Goal: Information Seeking & Learning: Check status

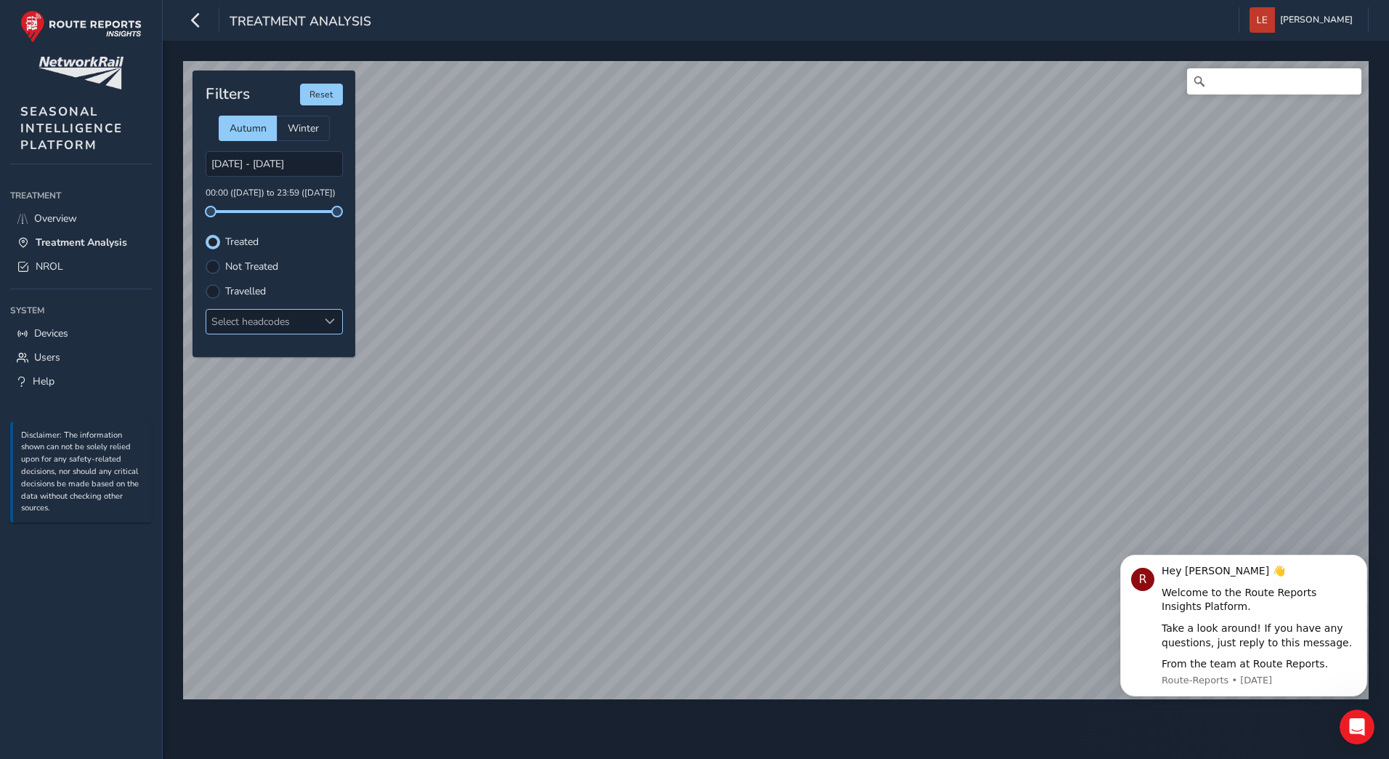
click at [266, 326] on div "Select headcodes" at bounding box center [262, 322] width 112 height 24
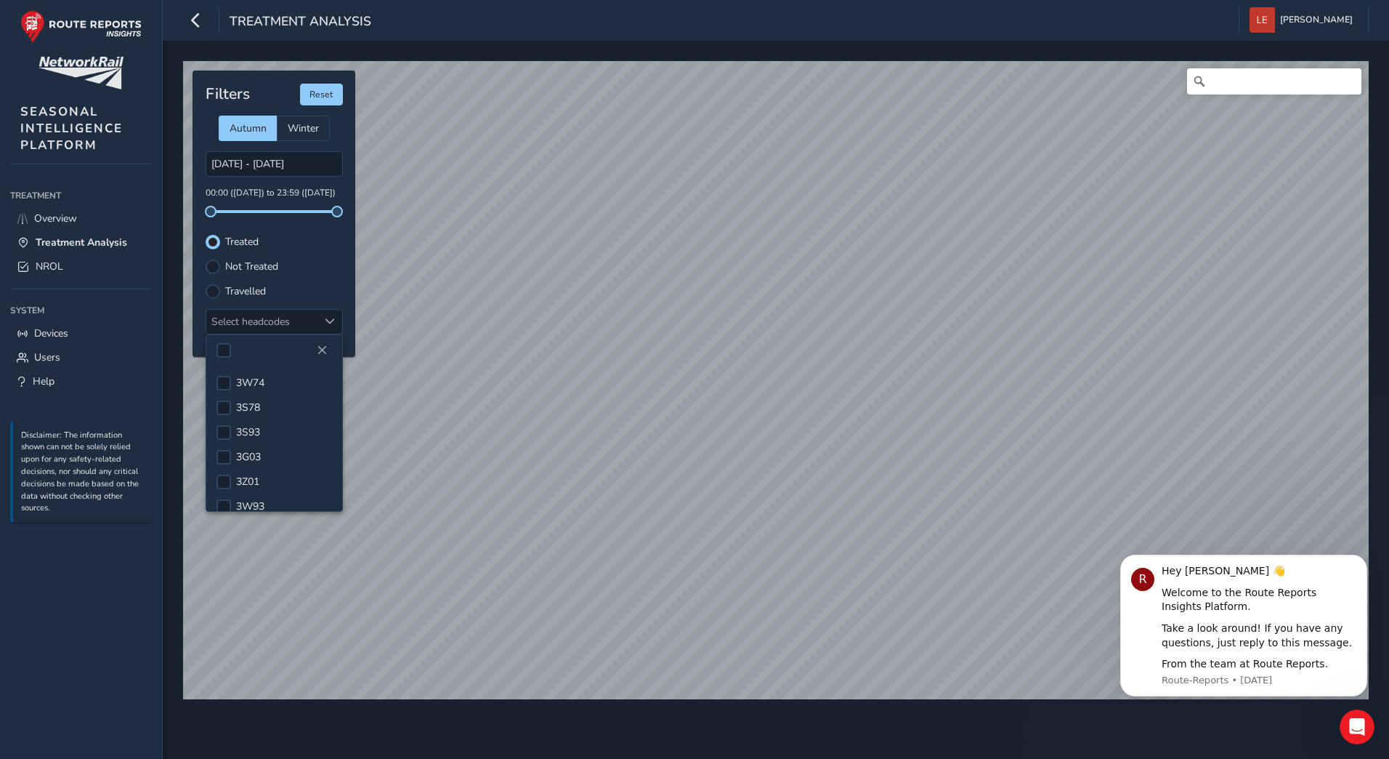
click at [309, 203] on div "27/09/2025 - 28/09/2025 00:00 (27 Sep) to 23:59 (28 Sep)" at bounding box center [274, 182] width 137 height 62
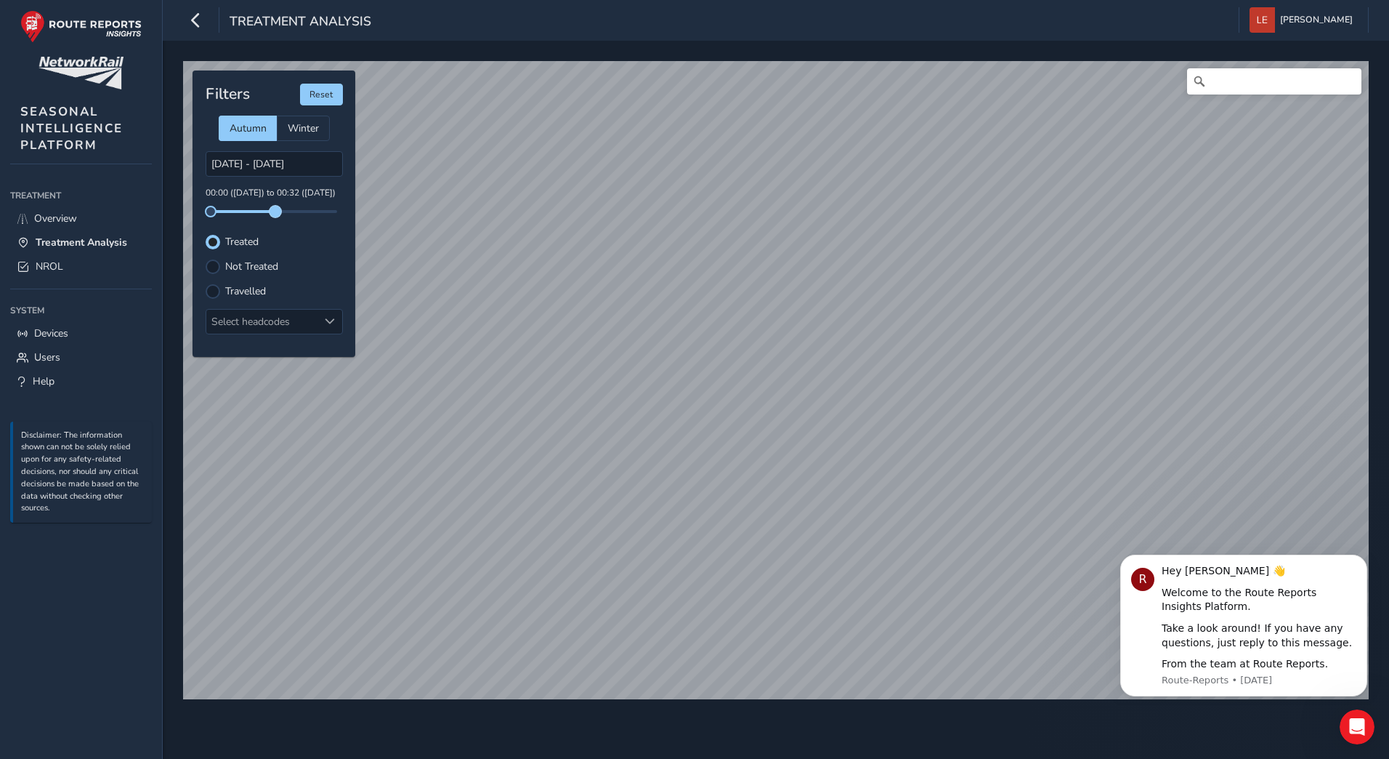
drag, startPoint x: 339, startPoint y: 212, endPoint x: 275, endPoint y: 214, distance: 64.0
click at [275, 214] on span at bounding box center [276, 212] width 12 height 12
click at [268, 216] on span at bounding box center [268, 212] width 12 height 12
click at [264, 318] on div "Select headcodes" at bounding box center [262, 322] width 112 height 24
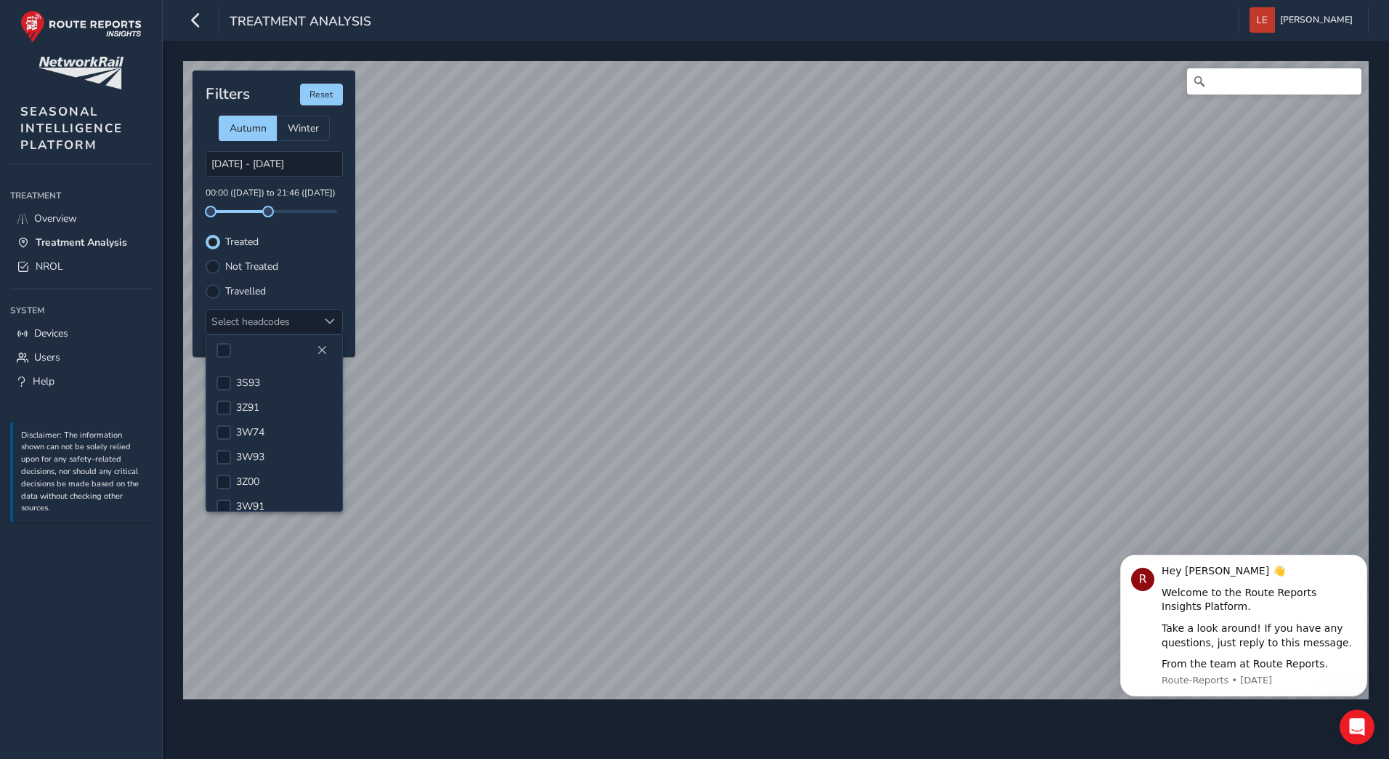
click at [278, 353] on div at bounding box center [274, 350] width 136 height 31
click at [230, 321] on div "Select headcodes" at bounding box center [262, 322] width 112 height 24
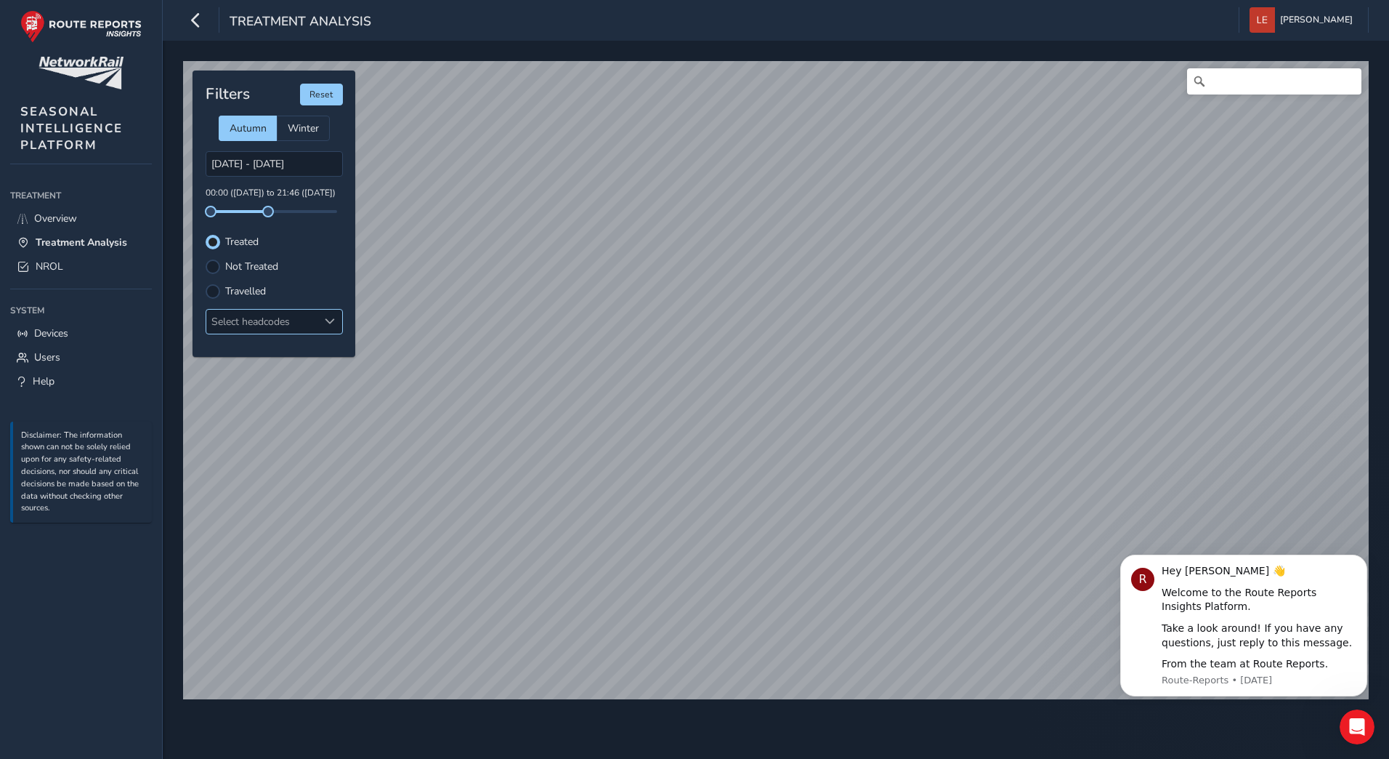
click at [336, 320] on div at bounding box center [330, 322] width 24 height 24
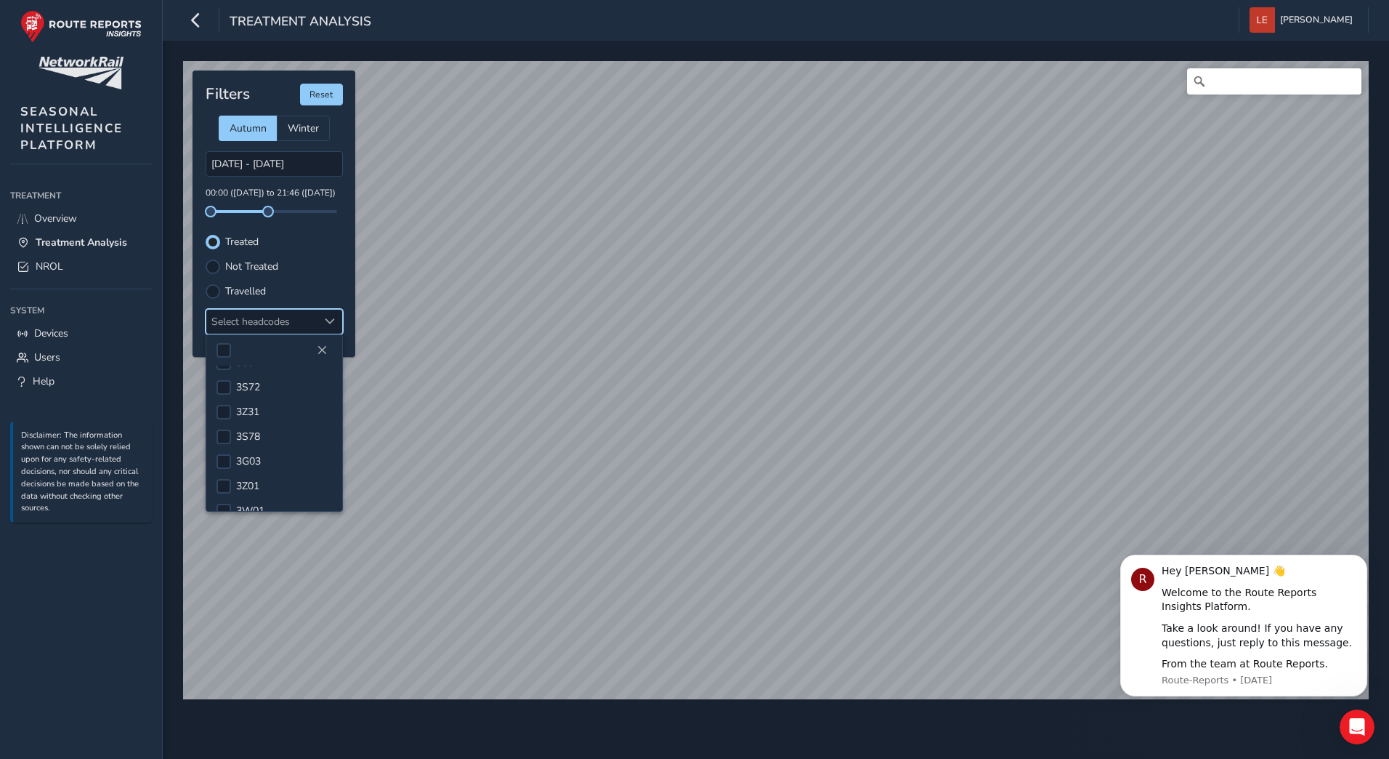
scroll to position [291, 0]
click at [259, 431] on span "3W01" at bounding box center [250, 438] width 28 height 14
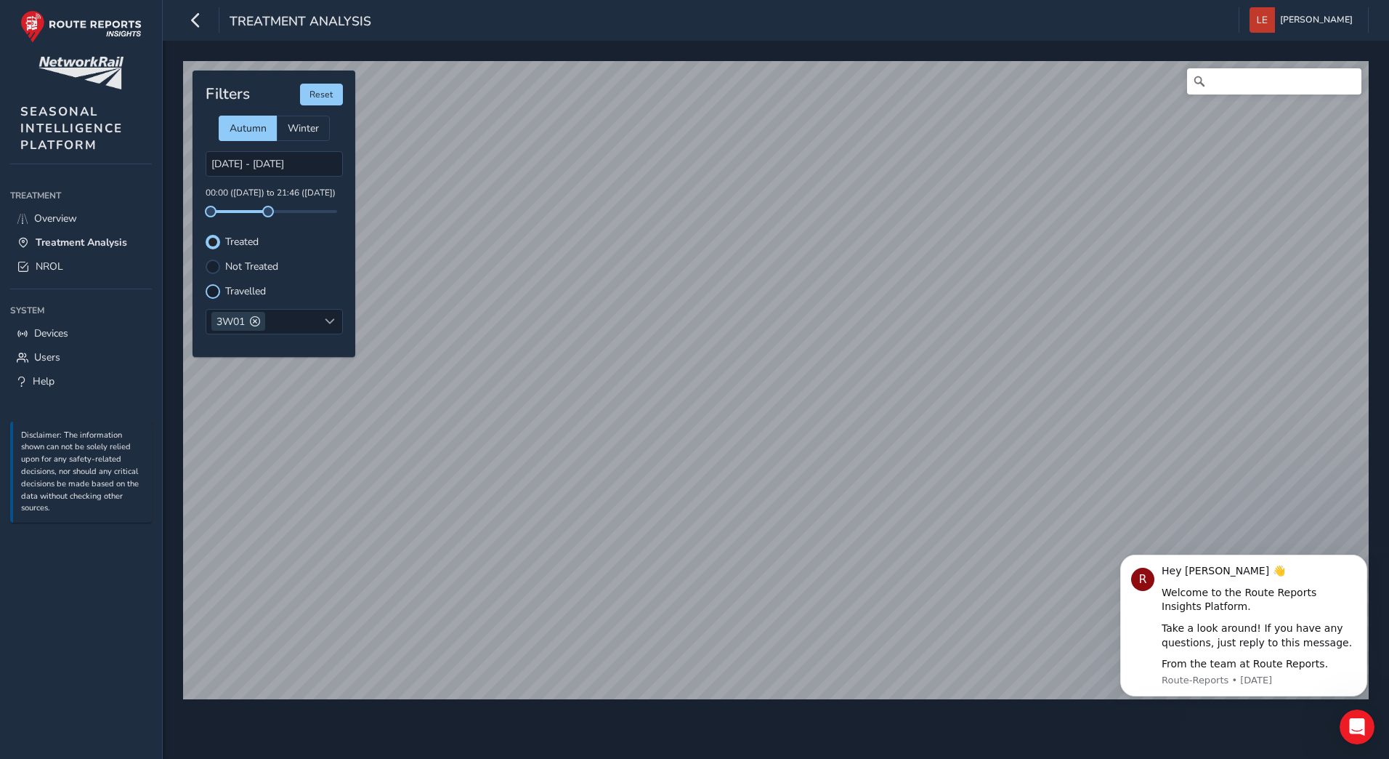
click at [217, 296] on div at bounding box center [213, 291] width 15 height 15
click at [213, 246] on div at bounding box center [213, 242] width 15 height 15
click at [210, 263] on div at bounding box center [213, 266] width 15 height 15
click at [214, 245] on div at bounding box center [213, 242] width 15 height 15
click at [215, 291] on div at bounding box center [213, 291] width 15 height 15
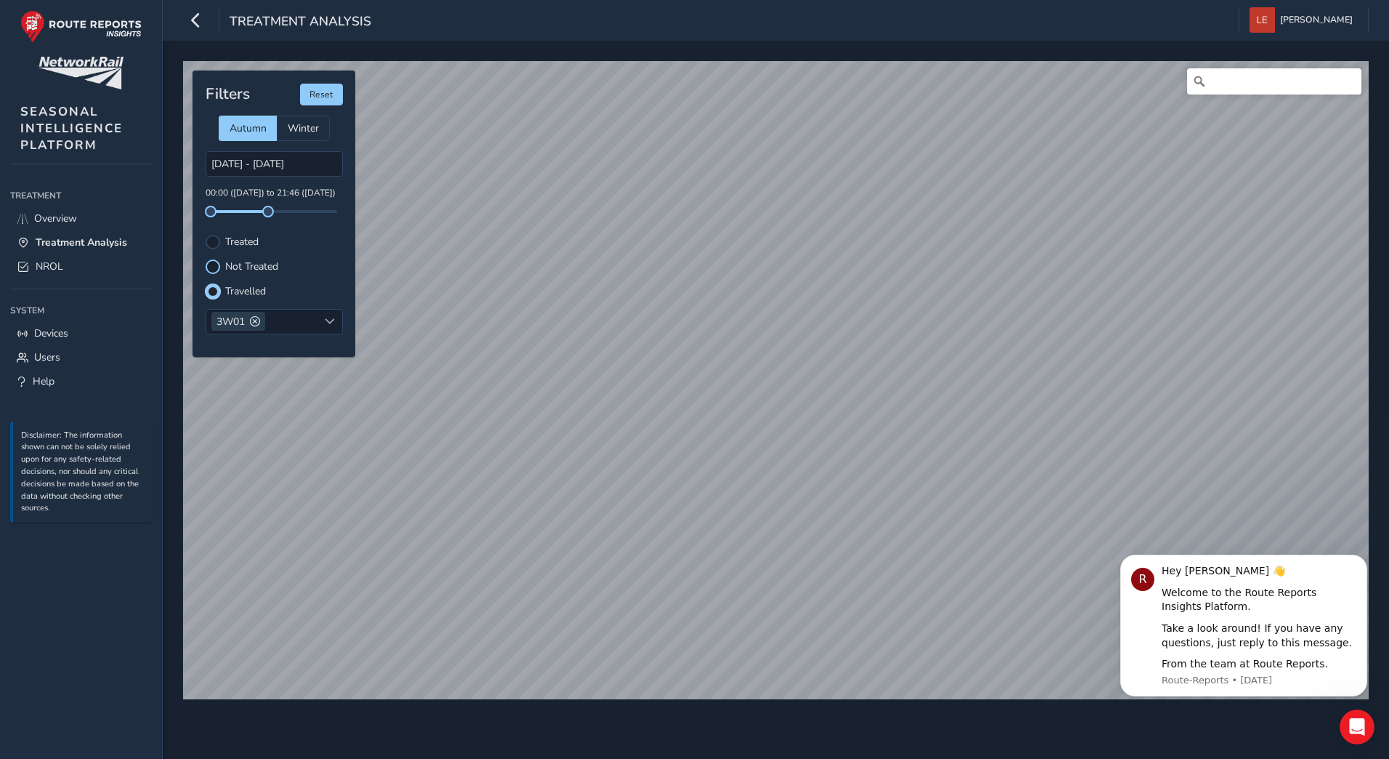
click at [214, 262] on div at bounding box center [213, 266] width 15 height 15
click at [214, 239] on div at bounding box center [213, 242] width 15 height 15
click at [216, 267] on div at bounding box center [213, 266] width 15 height 15
click at [212, 296] on div at bounding box center [213, 291] width 15 height 15
click at [216, 266] on div at bounding box center [213, 266] width 15 height 15
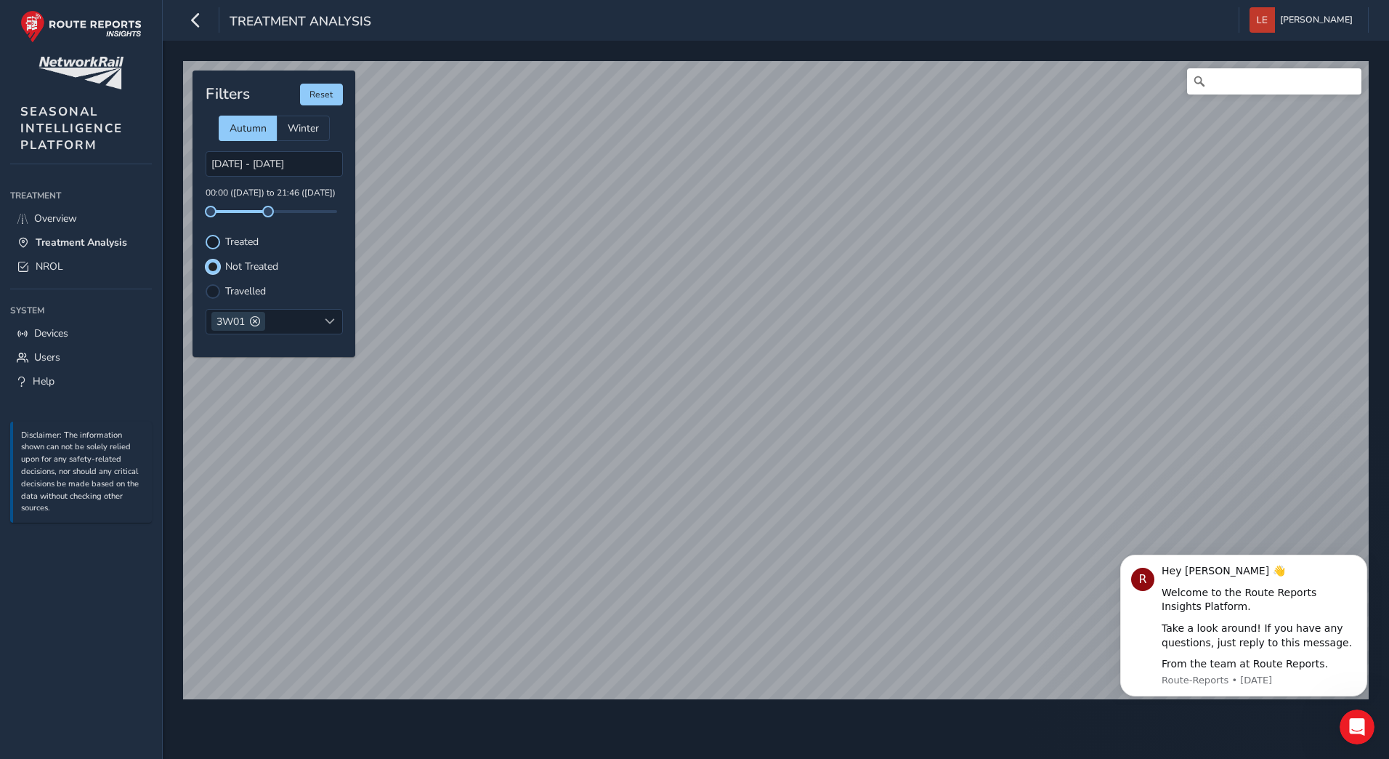
click at [211, 239] on div at bounding box center [213, 242] width 15 height 15
click at [213, 269] on div at bounding box center [213, 266] width 15 height 15
click at [257, 326] on span at bounding box center [255, 321] width 10 height 10
click at [501, 109] on div "© Mapbox © OpenStreetMap Improve this map Filters Reset Autumn Winter 27/09/202…" at bounding box center [776, 374] width 1196 height 636
click at [236, 92] on h4 "Filters" at bounding box center [228, 94] width 44 height 18
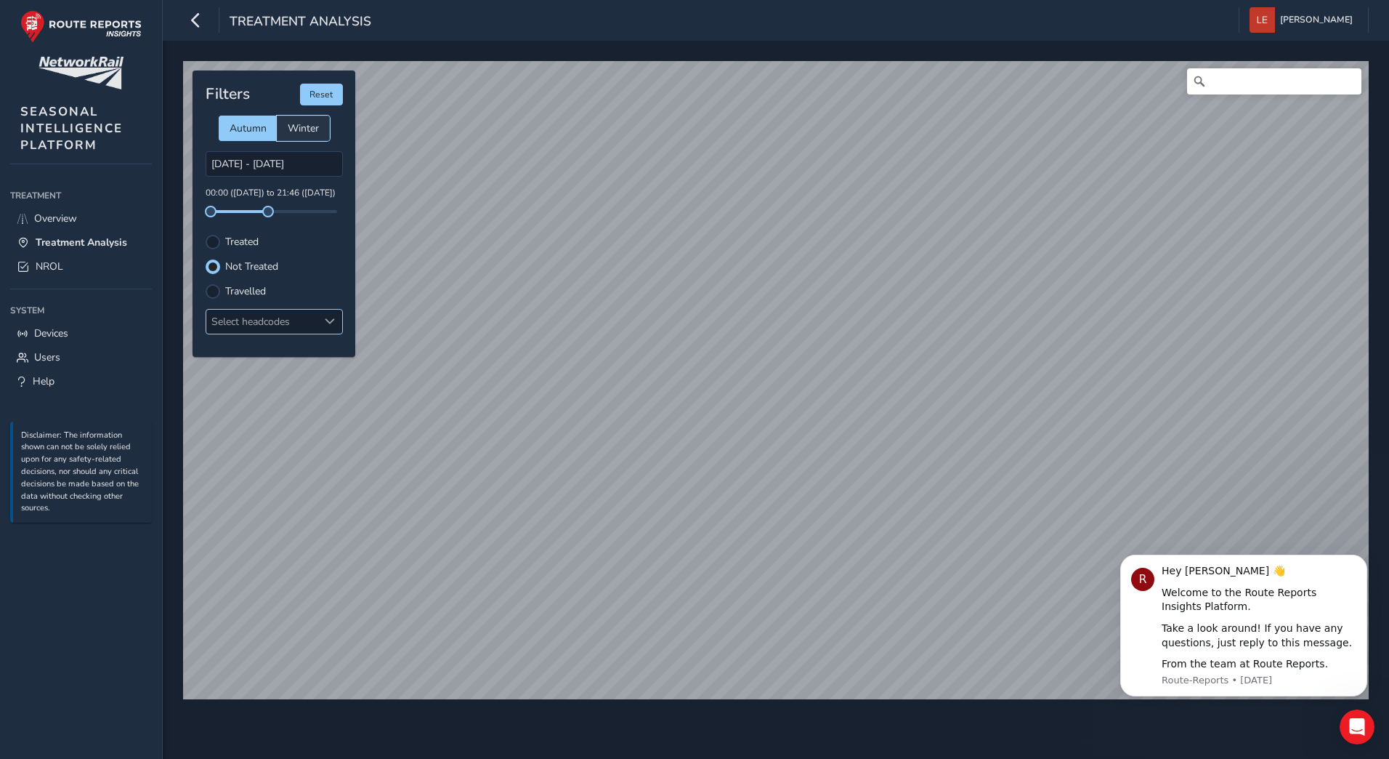
click at [304, 134] on span "Winter" at bounding box center [303, 128] width 31 height 14
click at [237, 129] on span "Autumn" at bounding box center [248, 128] width 37 height 14
click at [306, 320] on div "Select headcodes" at bounding box center [262, 322] width 112 height 24
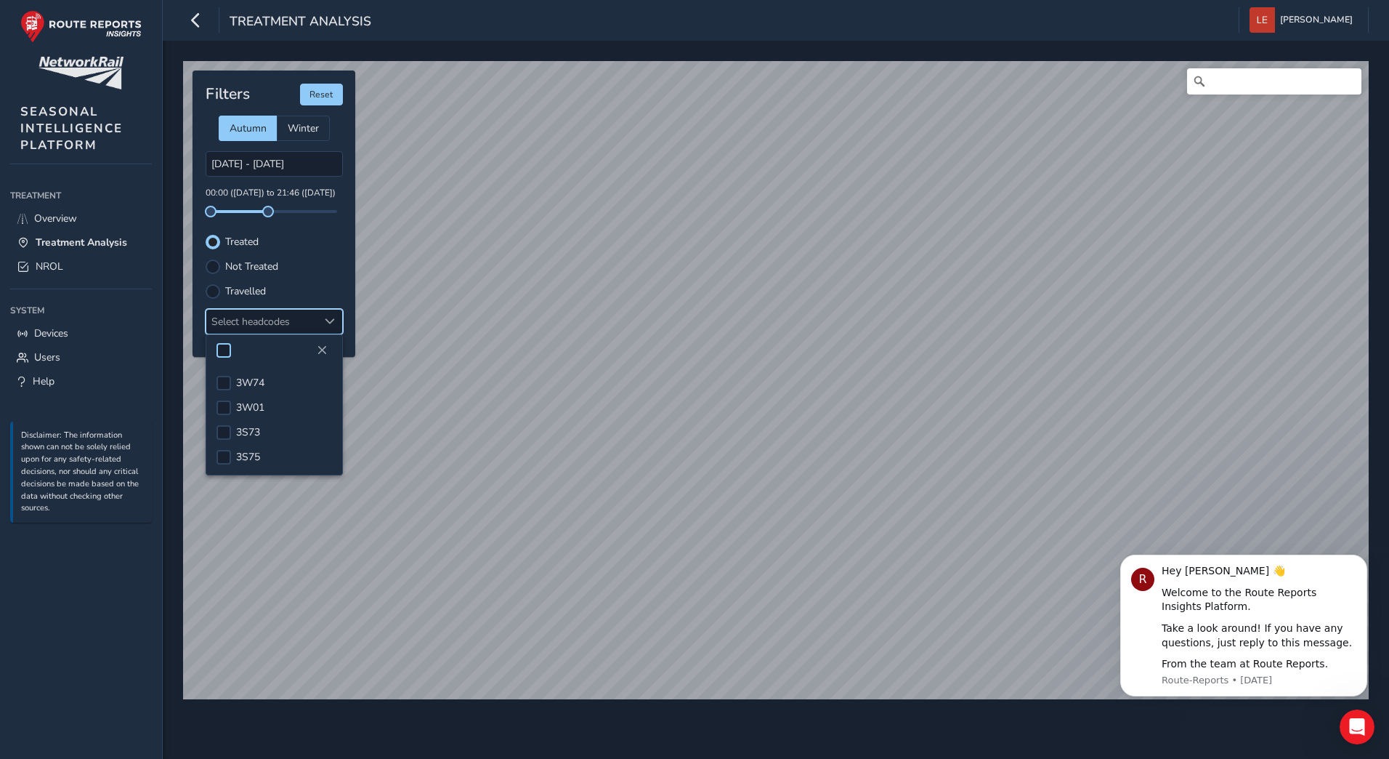
click at [227, 354] on div at bounding box center [224, 350] width 15 height 15
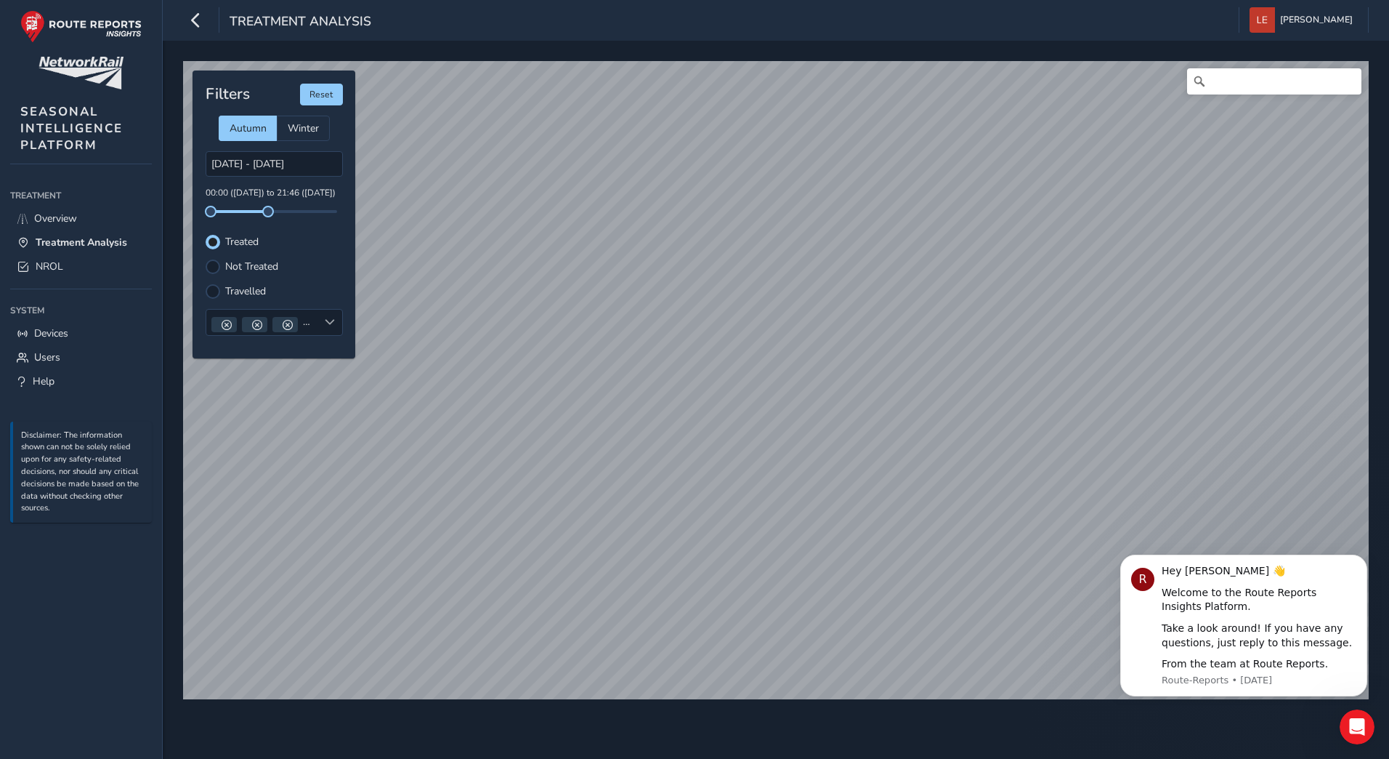
click at [1112, 711] on div "© Mapbox © OpenStreetMap Improve this map Filters Reset Autumn Winter 27/09/202…" at bounding box center [776, 400] width 1226 height 718
click at [950, 747] on div "© Mapbox © OpenStreetMap Improve this map Filters Reset Autumn Winter 27/09/202…" at bounding box center [776, 400] width 1226 height 718
click at [958, 715] on div "© Mapbox © OpenStreetMap Improve this map Filters Reset Autumn Winter 27/09/202…" at bounding box center [776, 400] width 1226 height 718
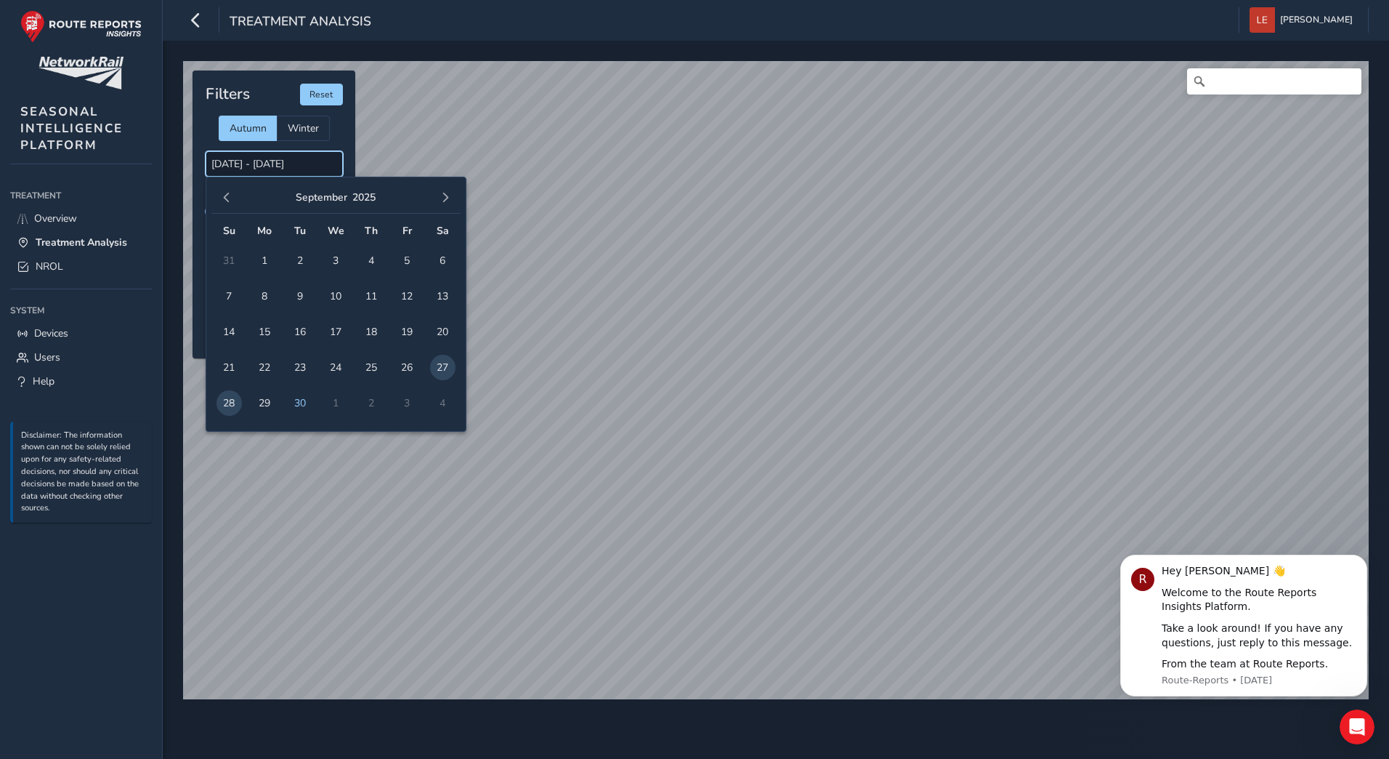
click at [220, 164] on input "[DATE] - [DATE]" at bounding box center [274, 163] width 137 height 25
click at [232, 163] on input "[DATE] - [DATE]" at bounding box center [274, 163] width 137 height 25
click at [222, 164] on input "[DATE] - [DATE]" at bounding box center [274, 163] width 137 height 25
click at [315, 162] on input "[DATE] - [DATE]" at bounding box center [274, 163] width 137 height 25
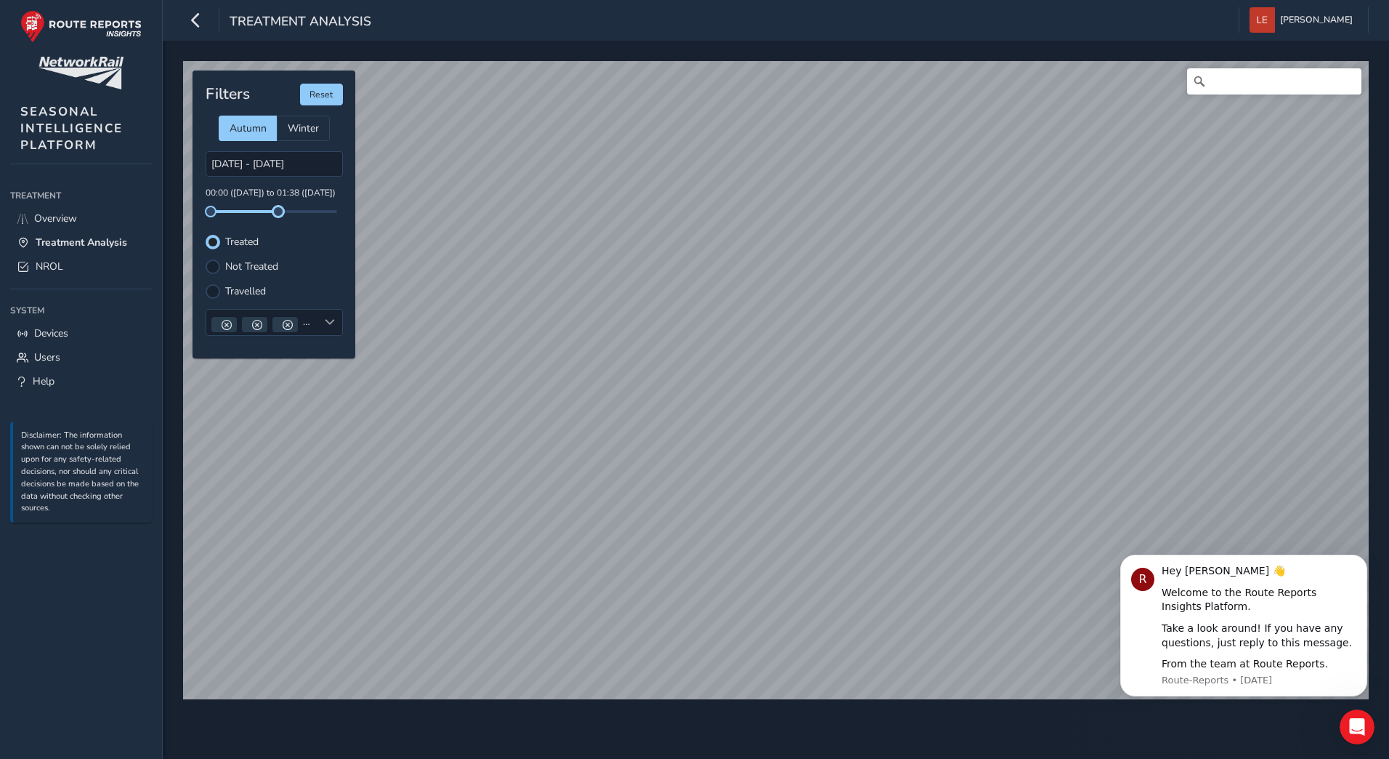
drag, startPoint x: 267, startPoint y: 210, endPoint x: 344, endPoint y: 208, distance: 77.0
click at [344, 208] on div "Filters Reset Autumn Winter 27/09/2025 - 28/09/2025 00:00 (27 Sep) to 01:38 (28…" at bounding box center [274, 214] width 163 height 288
click at [328, 94] on button "Reset" at bounding box center [321, 95] width 43 height 22
click at [220, 163] on input "29/09/2025 - 30/09/2025" at bounding box center [274, 163] width 137 height 25
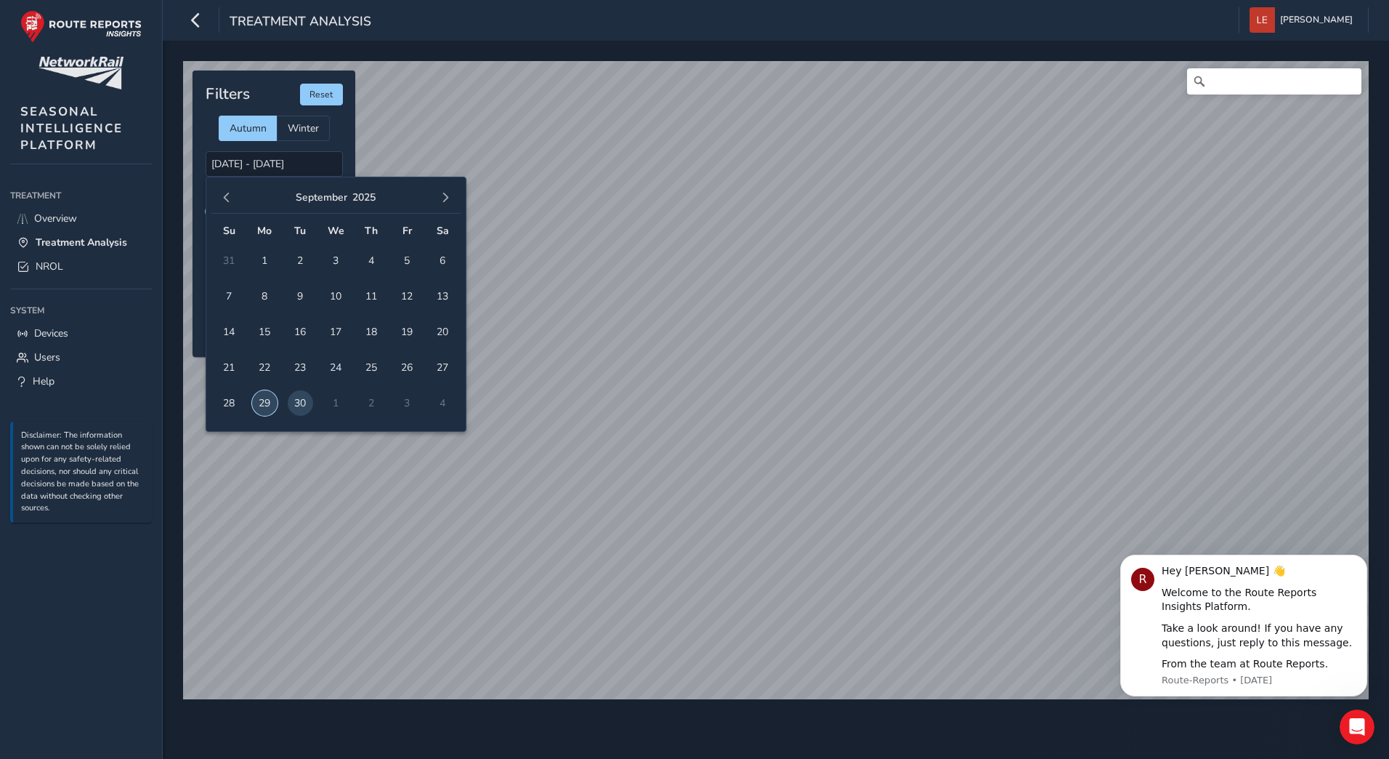
click at [264, 407] on span "29" at bounding box center [264, 402] width 25 height 25
click at [293, 403] on span "30" at bounding box center [300, 402] width 25 height 25
click at [280, 163] on input "29/09/2025 - 30/09/2025" at bounding box center [274, 163] width 137 height 25
click at [308, 398] on span "30" at bounding box center [300, 402] width 25 height 25
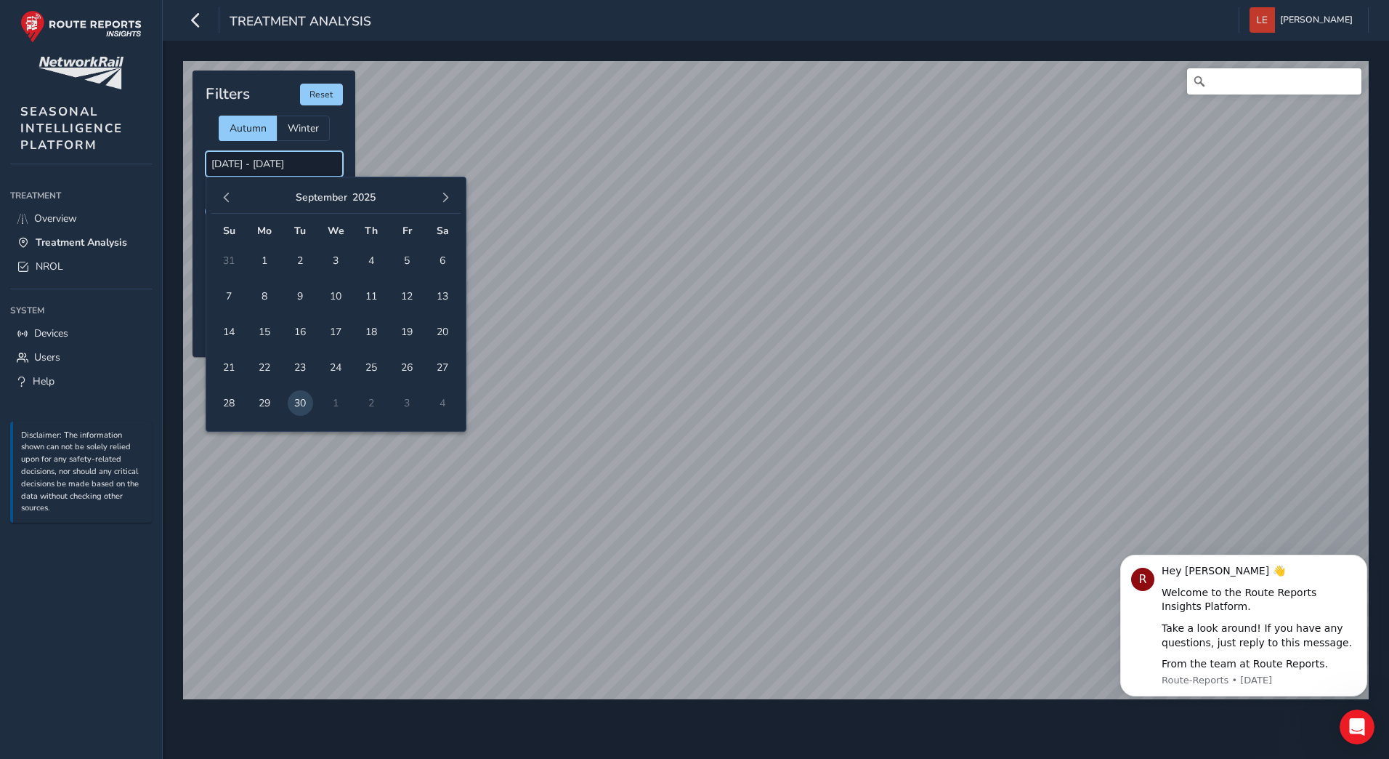
click at [255, 163] on input "30/09/2025 - 30/09/2025" at bounding box center [274, 163] width 137 height 25
click at [259, 403] on span "29" at bounding box center [264, 402] width 25 height 25
click at [267, 407] on span "29" at bounding box center [264, 402] width 25 height 25
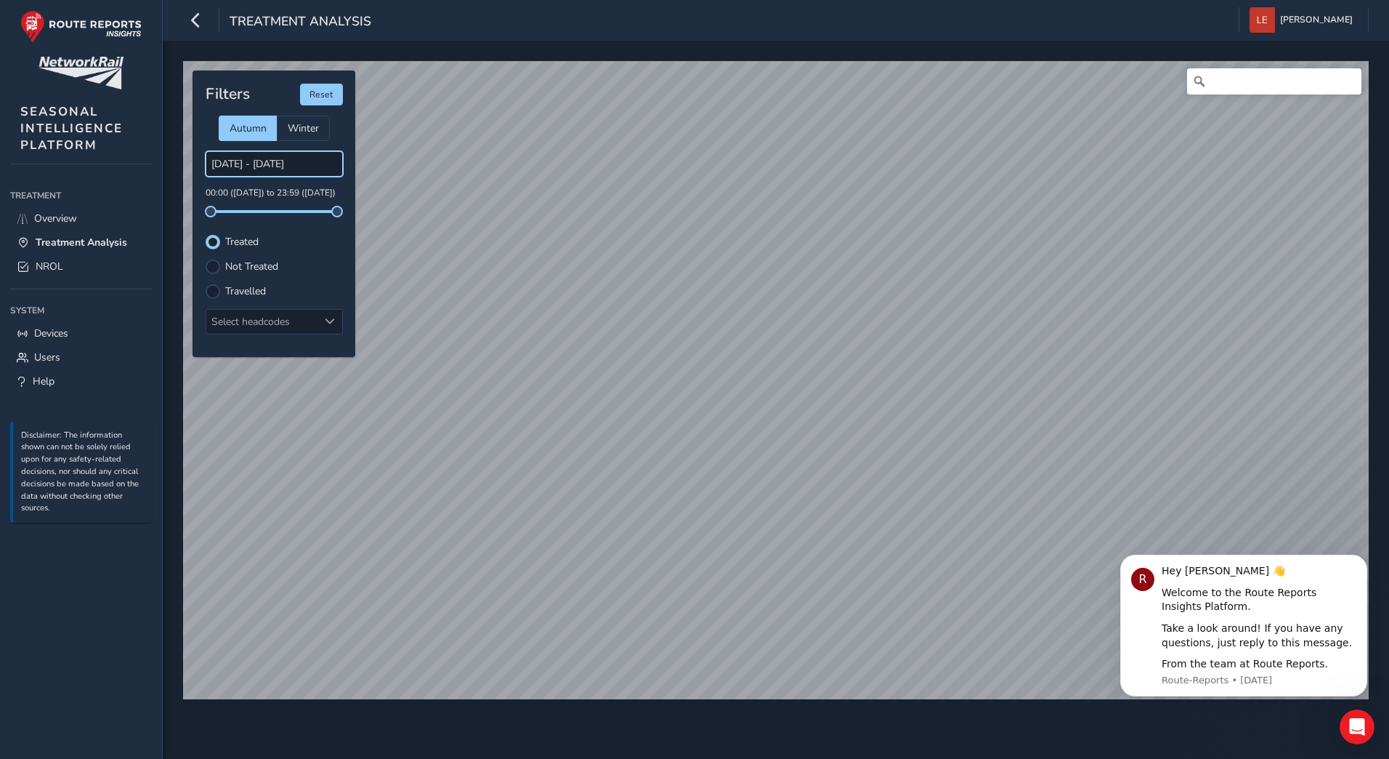
click at [270, 166] on input "29/09/2025 - 29/09/2025" at bounding box center [274, 163] width 137 height 25
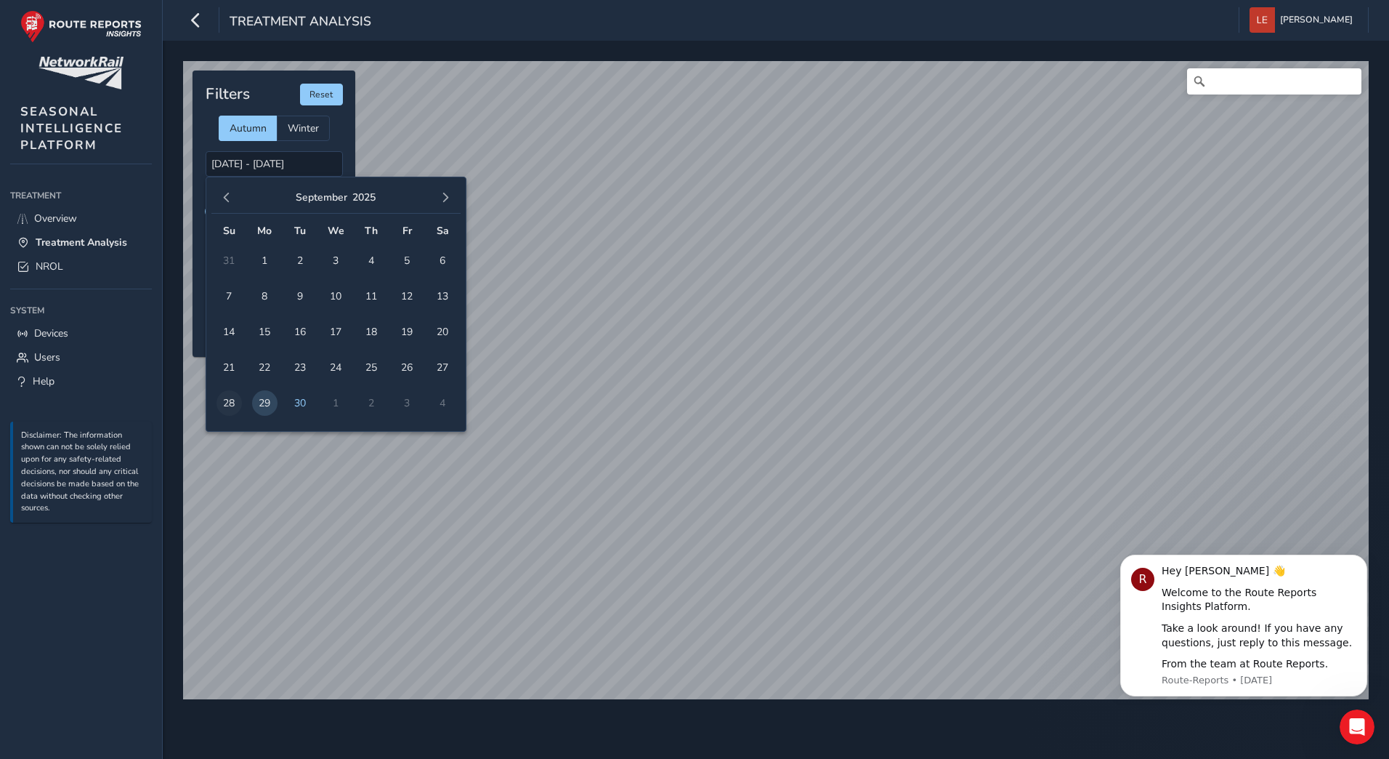
click at [234, 405] on span "28" at bounding box center [229, 402] width 25 height 25
click at [229, 404] on span "28" at bounding box center [229, 402] width 25 height 25
click at [315, 169] on input "28/09/2025 - 28/09/2025" at bounding box center [274, 163] width 137 height 25
click at [442, 366] on span "27" at bounding box center [442, 367] width 25 height 25
click at [450, 365] on span "27" at bounding box center [442, 367] width 25 height 25
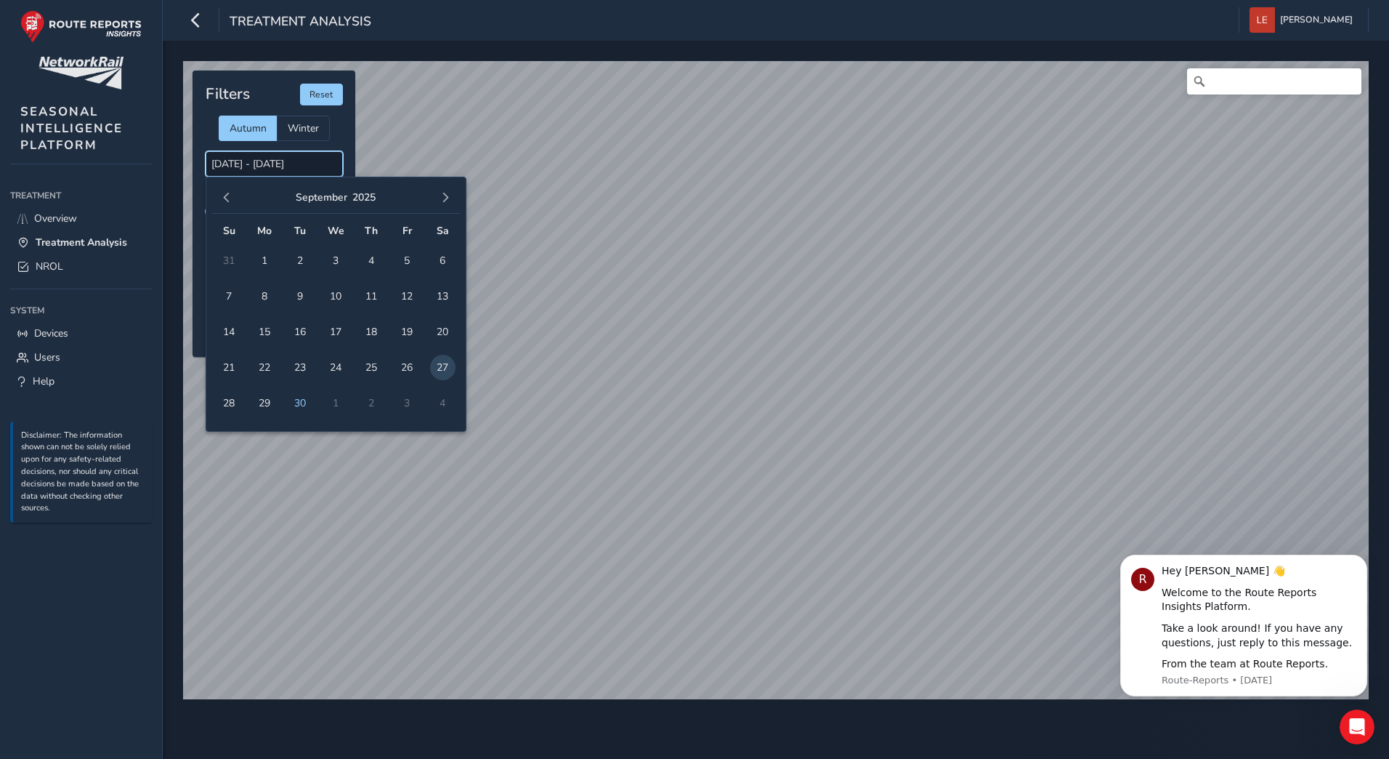
click at [300, 167] on input "27/09/2025 - 27/09/2025" at bounding box center [274, 163] width 137 height 25
click at [408, 372] on span "26" at bounding box center [407, 367] width 25 height 25
click at [308, 171] on input "26/09/2025 - 26/09/2025" at bounding box center [274, 163] width 137 height 25
click at [370, 365] on span "25" at bounding box center [371, 367] width 25 height 25
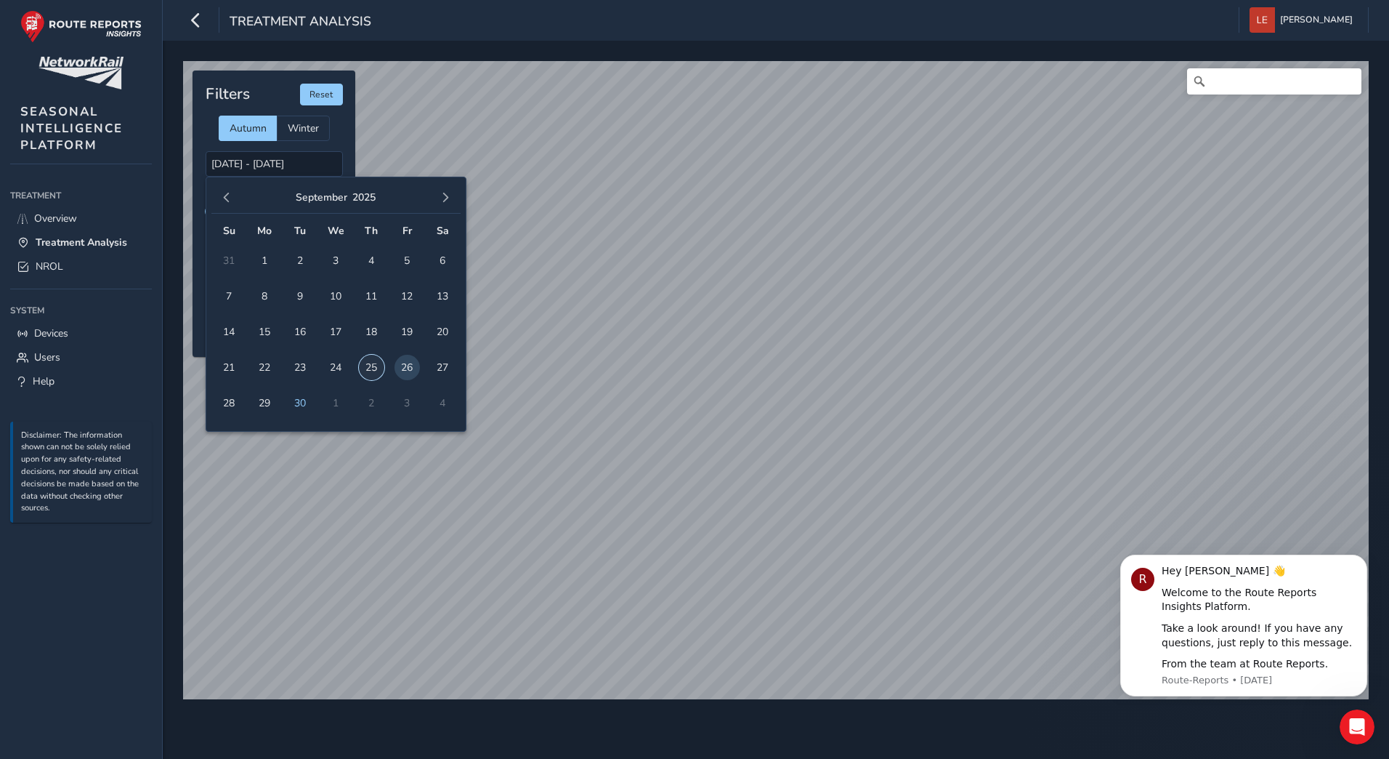
click at [370, 365] on span "25" at bounding box center [371, 367] width 25 height 25
click at [282, 158] on input "25/09/2025 - 25/09/2025" at bounding box center [274, 163] width 137 height 25
click at [336, 371] on span "24" at bounding box center [335, 367] width 25 height 25
click at [336, 365] on span "24" at bounding box center [335, 367] width 25 height 25
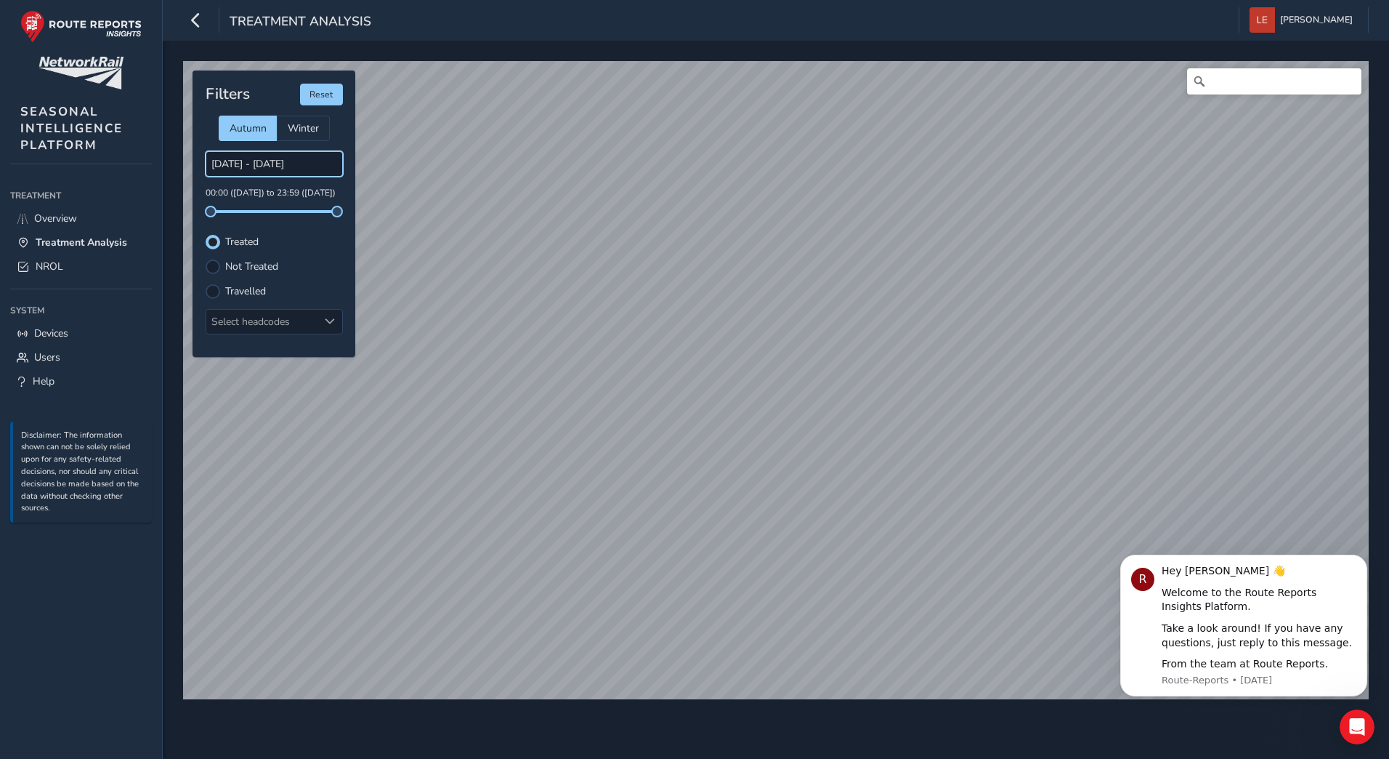
click at [273, 166] on input "24/09/2025 - 24/09/2025" at bounding box center [274, 163] width 137 height 25
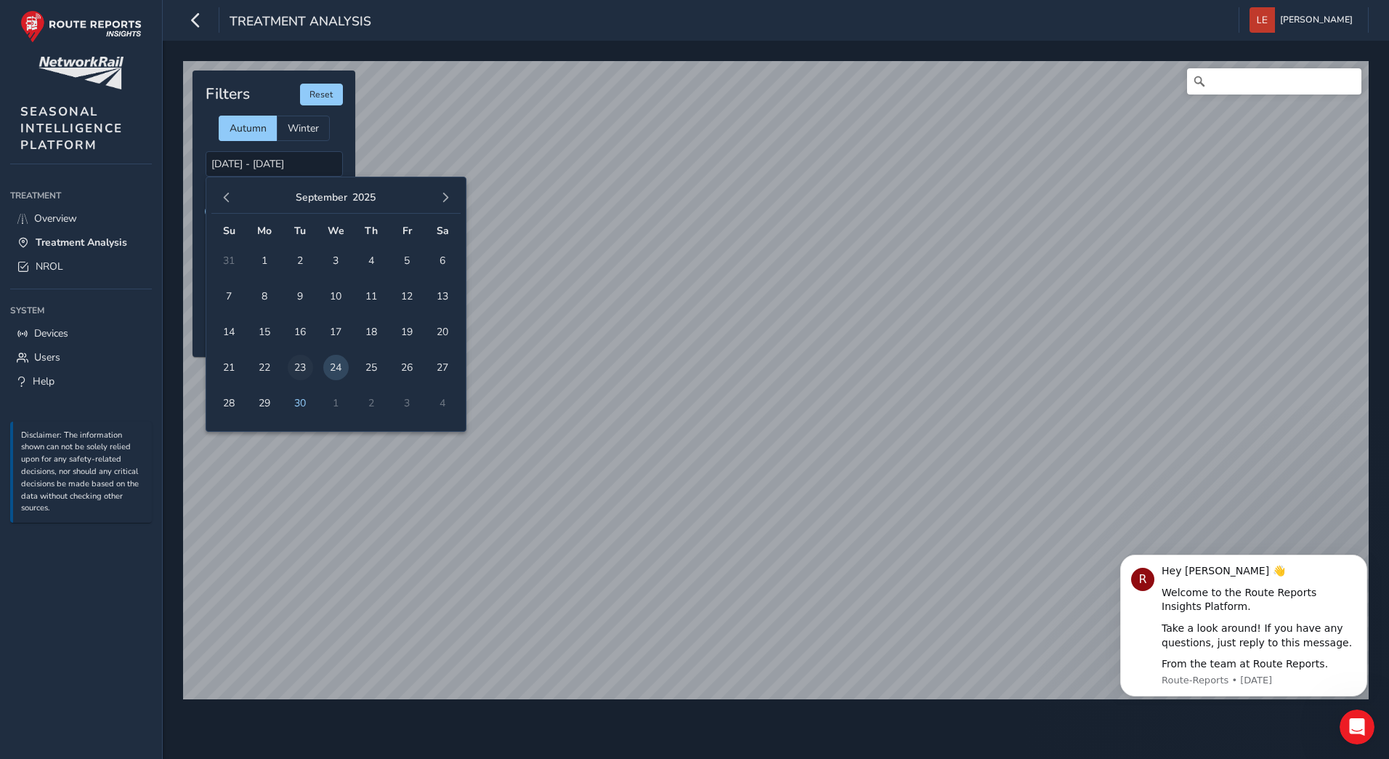
click at [298, 365] on span "23" at bounding box center [300, 367] width 25 height 25
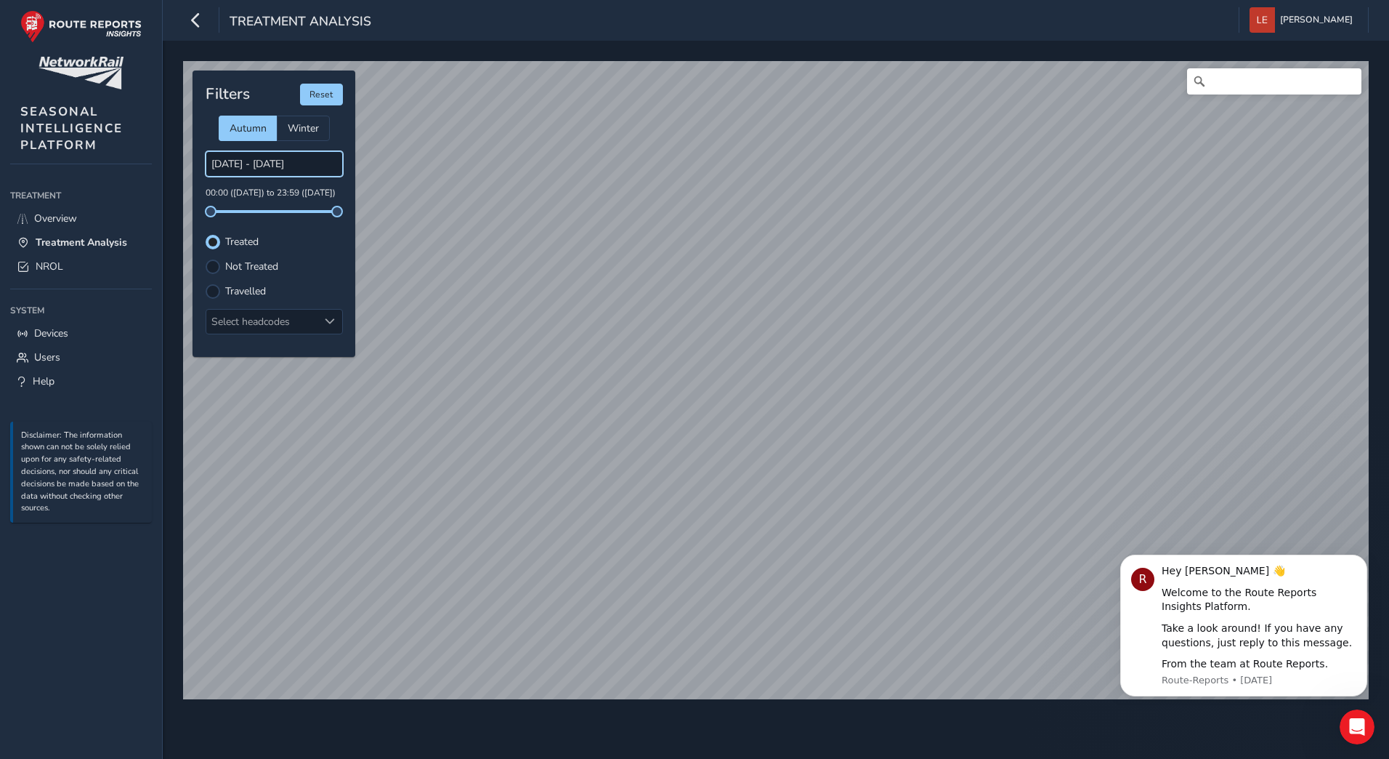
drag, startPoint x: 298, startPoint y: 365, endPoint x: 279, endPoint y: 163, distance: 202.1
click at [279, 163] on input "23/09/2025 - 23/09/2025" at bounding box center [274, 163] width 137 height 25
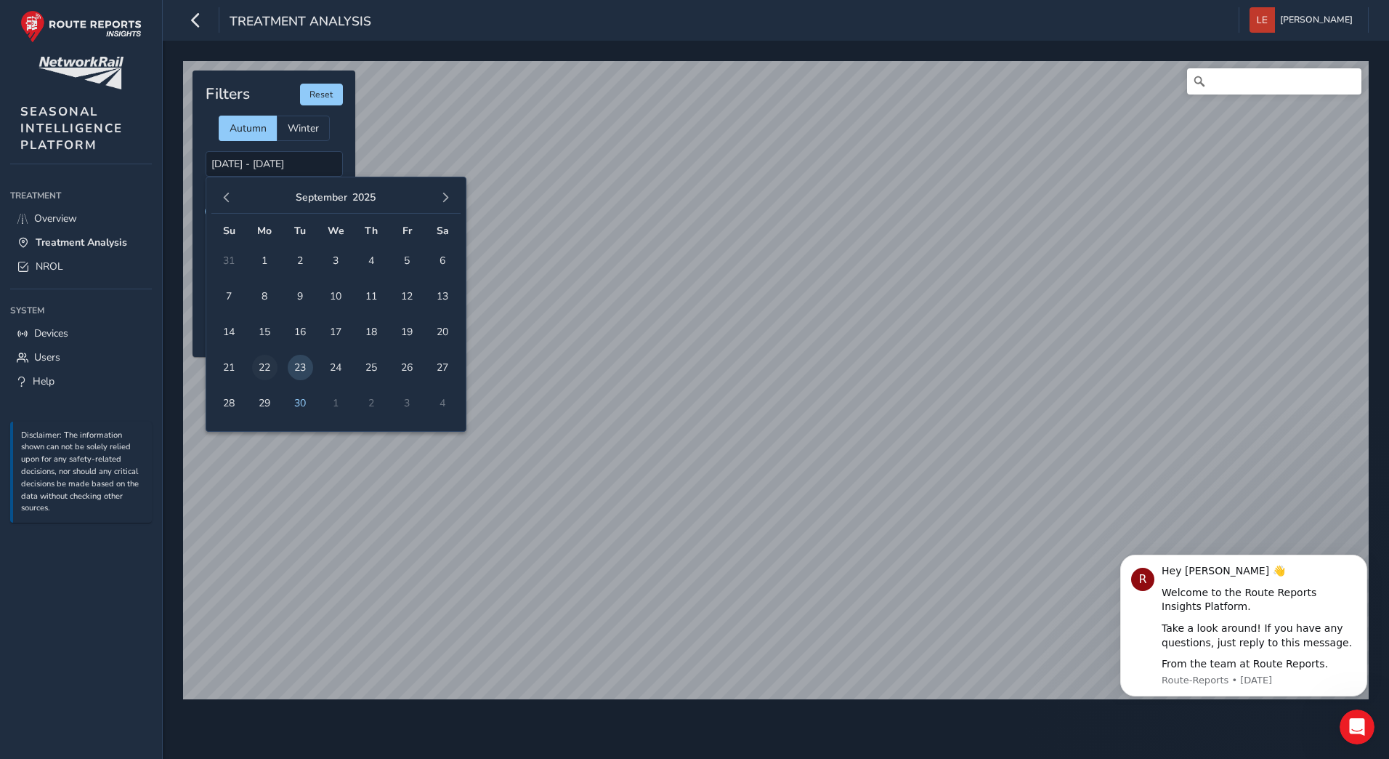
click at [263, 368] on span "22" at bounding box center [264, 367] width 25 height 25
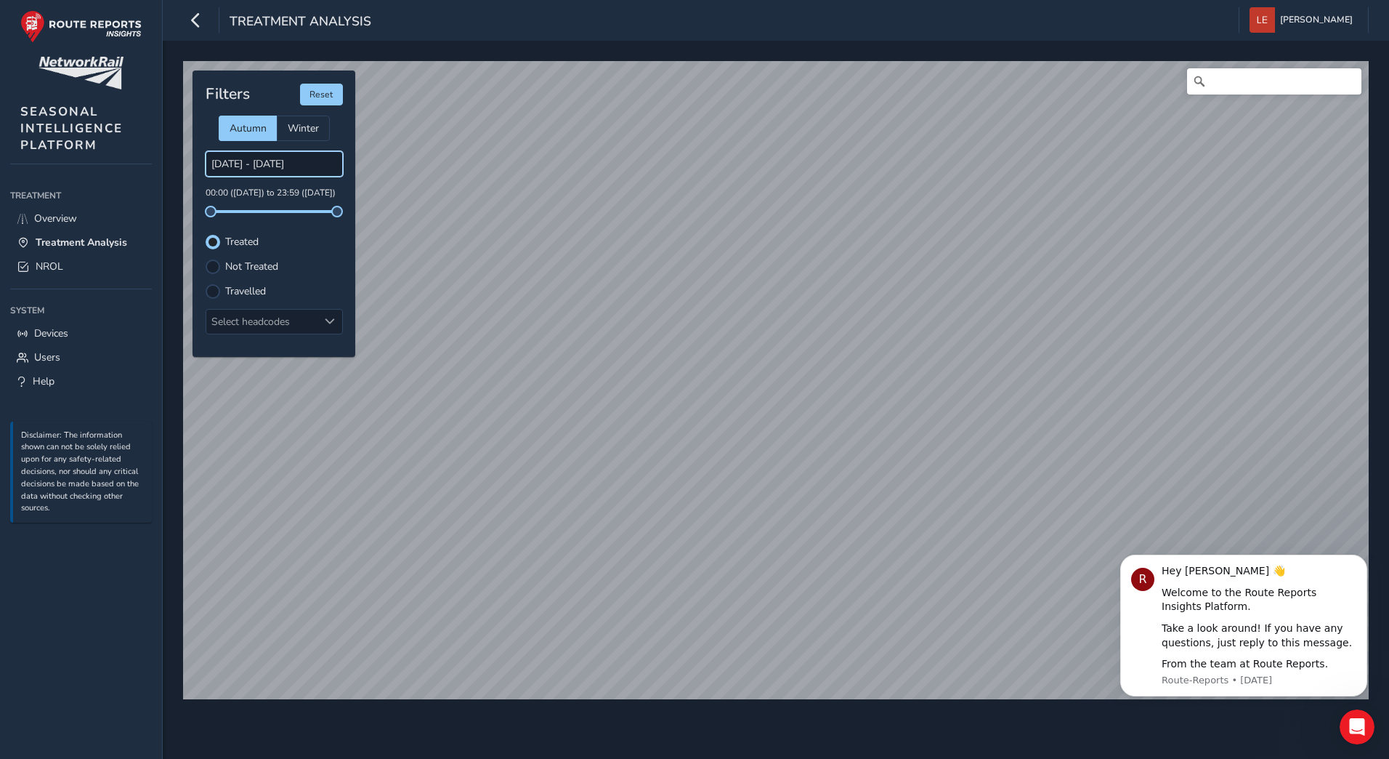
click at [245, 165] on input "22/09/2025 - 22/09/2025" at bounding box center [274, 163] width 137 height 25
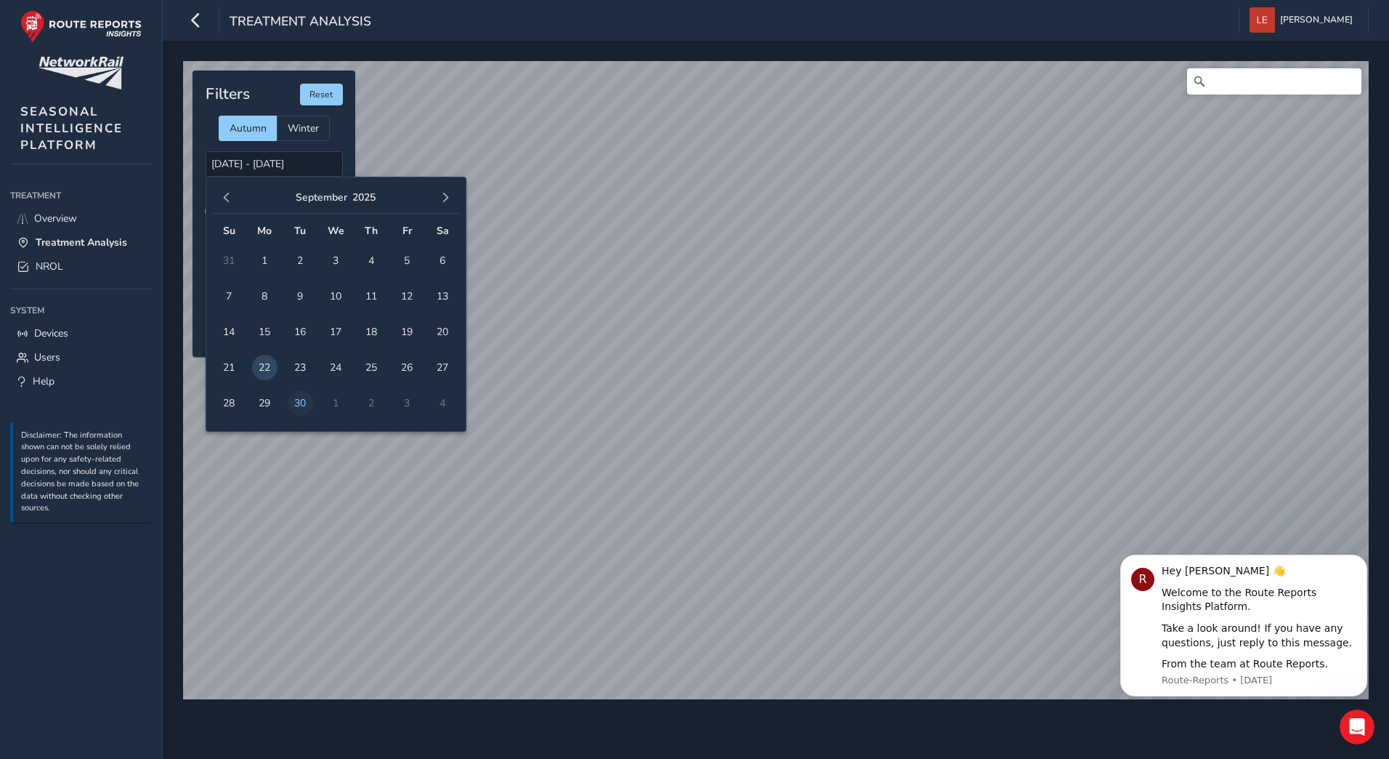
click at [301, 405] on span "30" at bounding box center [300, 402] width 25 height 25
click at [336, 402] on td "1" at bounding box center [336, 403] width 36 height 36
click at [295, 405] on span "30" at bounding box center [300, 402] width 25 height 25
type input "30/09/2025 - 30/09/2025"
